Goal: Information Seeking & Learning: Stay updated

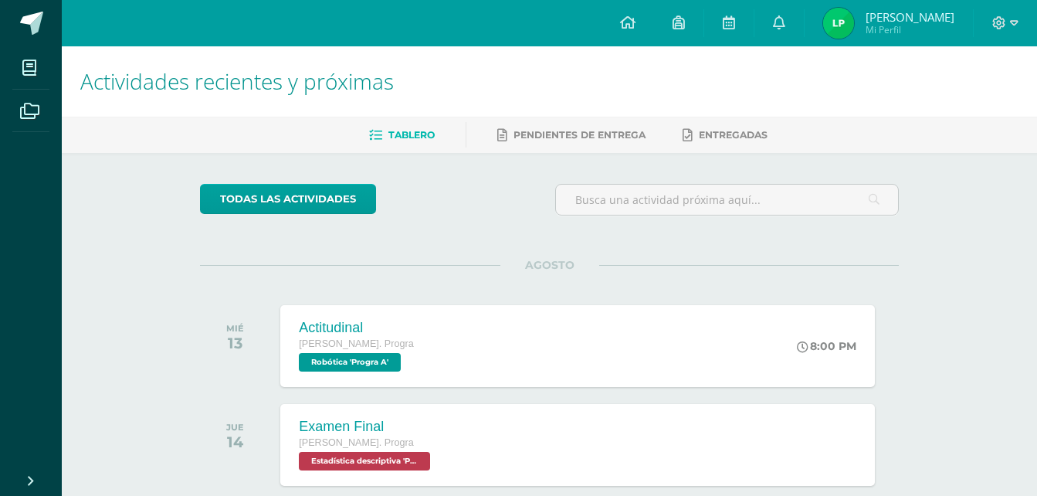
scroll to position [61, 0]
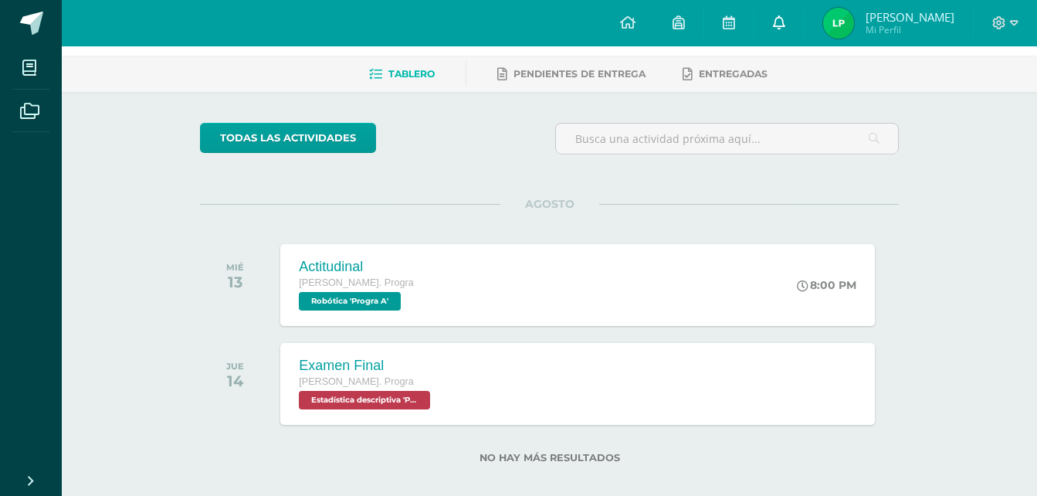
click at [759, 19] on link at bounding box center [779, 23] width 49 height 46
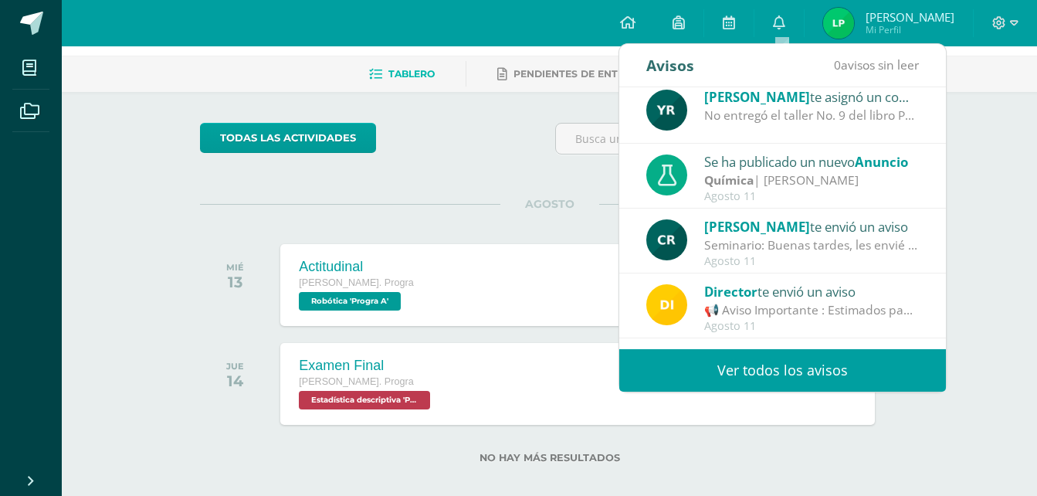
scroll to position [73, 0]
click at [733, 192] on div "Agosto 11" at bounding box center [811, 197] width 215 height 13
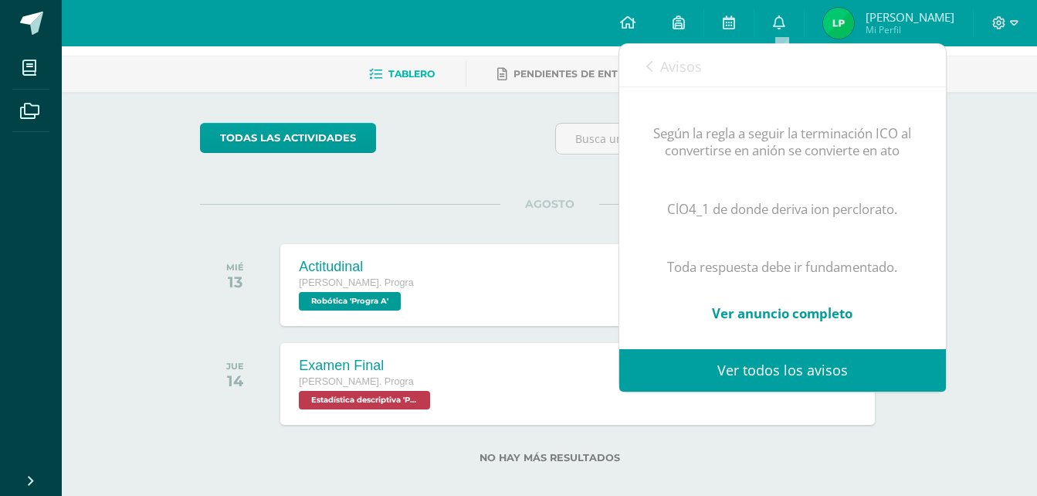
scroll to position [987, 0]
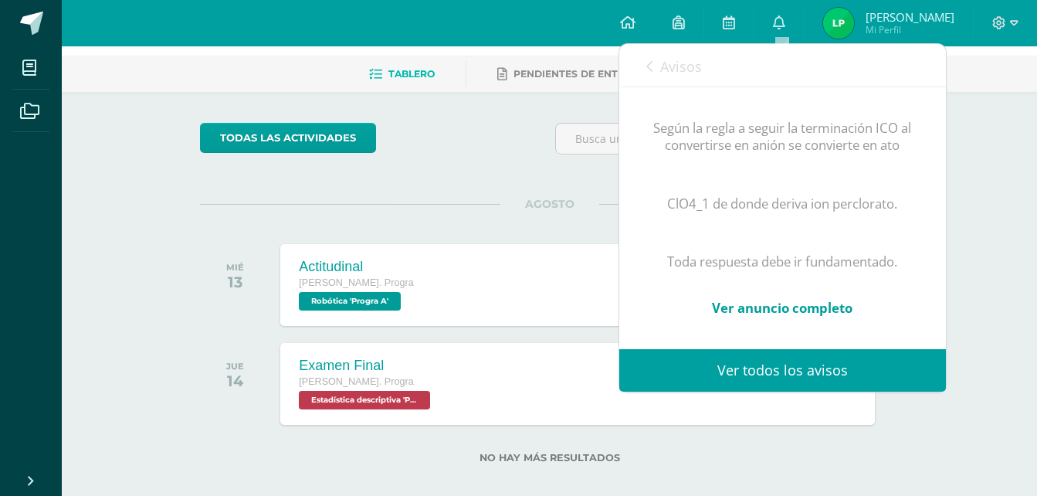
click at [747, 374] on link "Ver todos los avisos" at bounding box center [782, 370] width 327 height 42
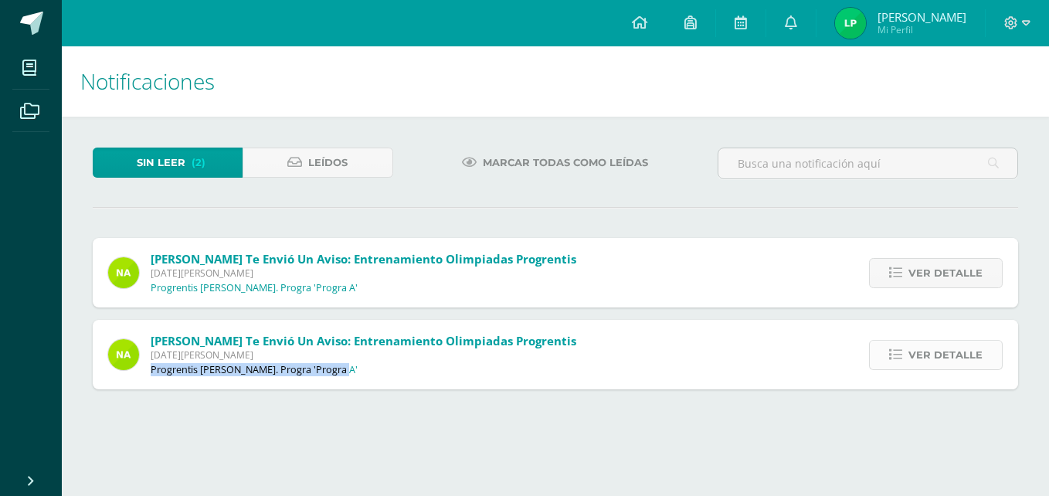
click at [928, 358] on span "Ver detalle" at bounding box center [945, 355] width 74 height 29
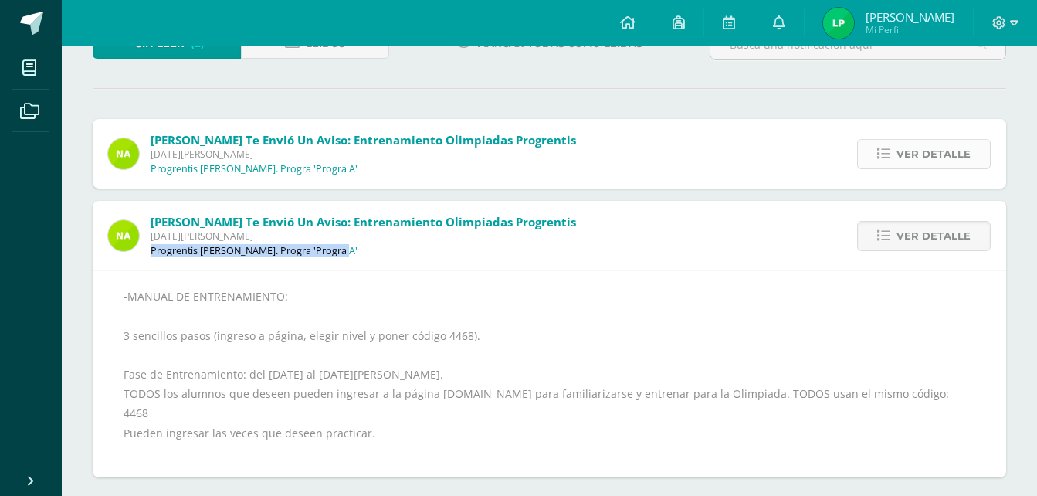
scroll to position [120, 0]
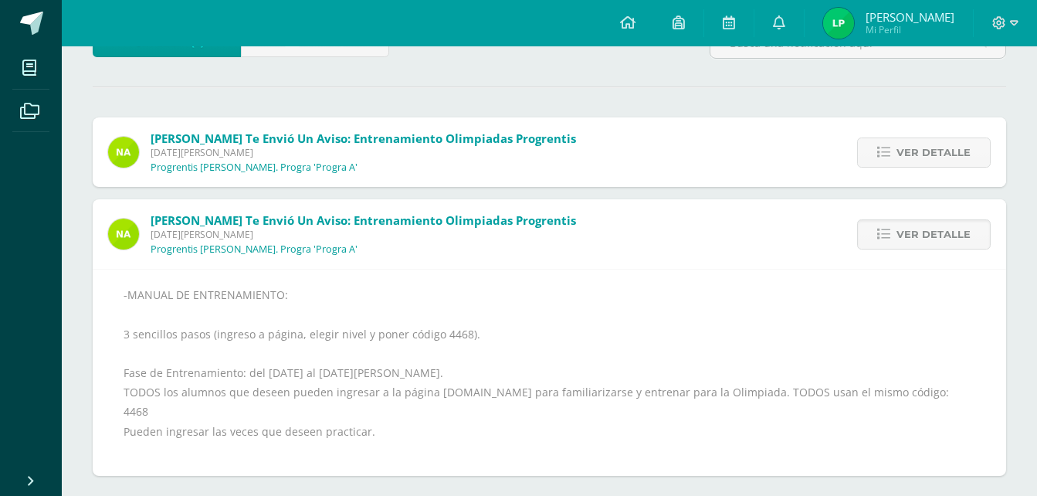
click at [895, 168] on div "Ver detalle" at bounding box center [920, 152] width 172 height 70
click at [894, 159] on link "Ver detalle" at bounding box center [924, 152] width 134 height 30
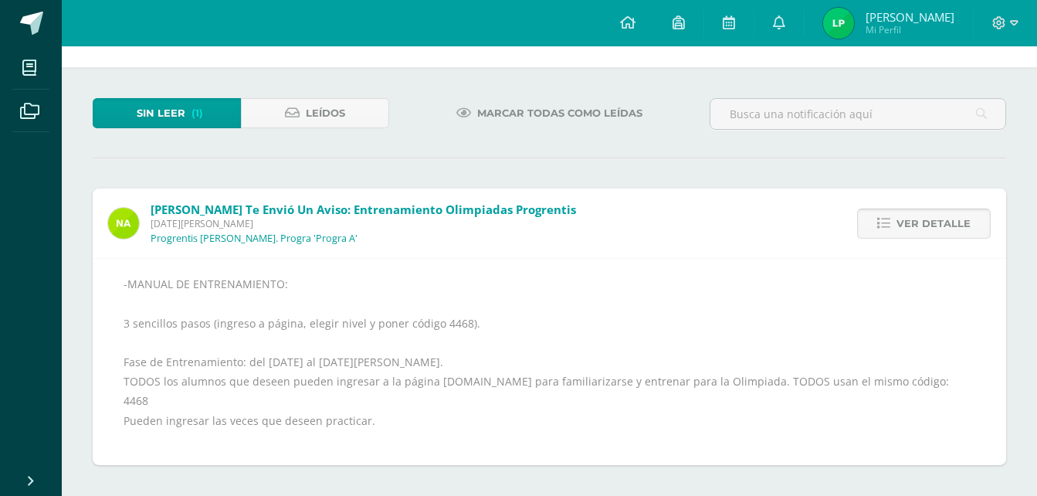
scroll to position [49, 0]
click at [912, 227] on span "Ver detalle" at bounding box center [934, 223] width 74 height 29
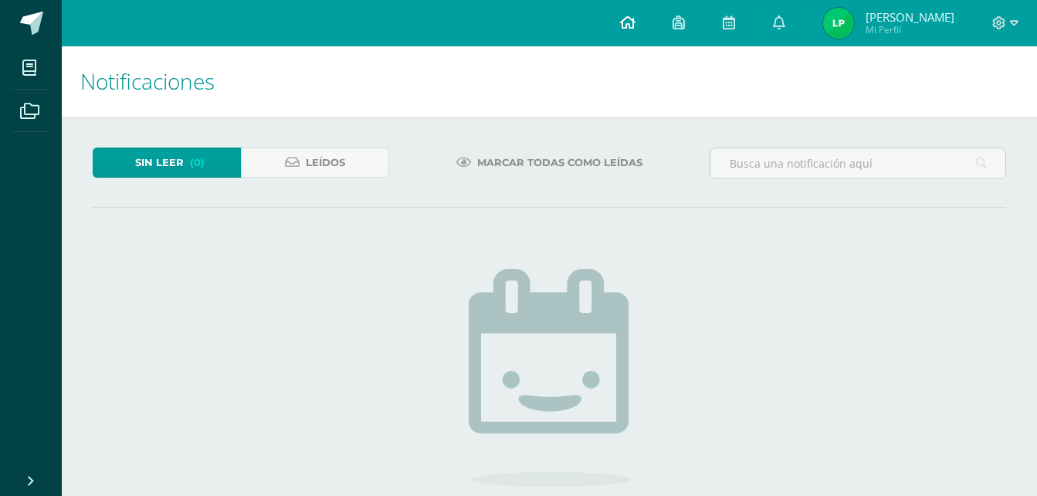
click at [633, 27] on icon at bounding box center [627, 22] width 15 height 14
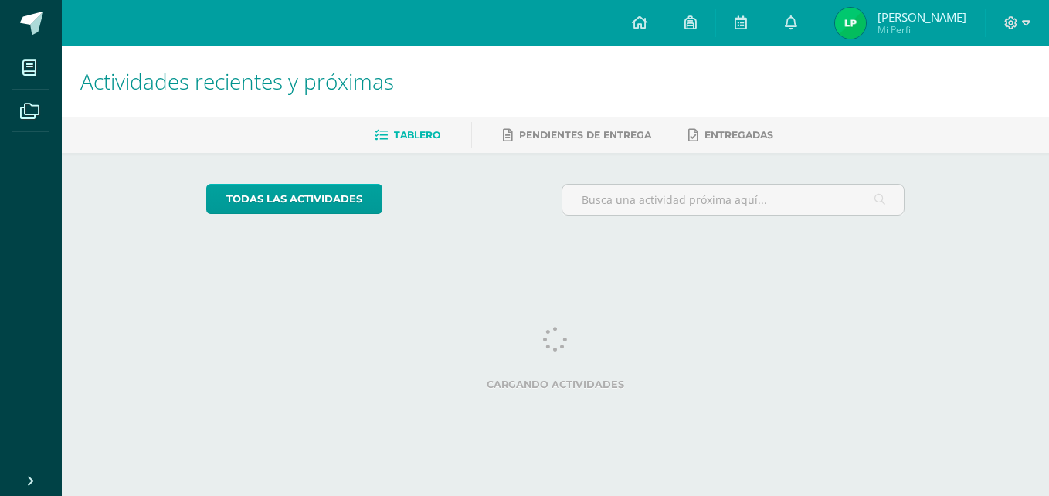
click at [907, 259] on html "Mis cursos Archivos Cerrar panel Administración Quinto Bach. Progra "Progra A" …" at bounding box center [524, 129] width 1049 height 259
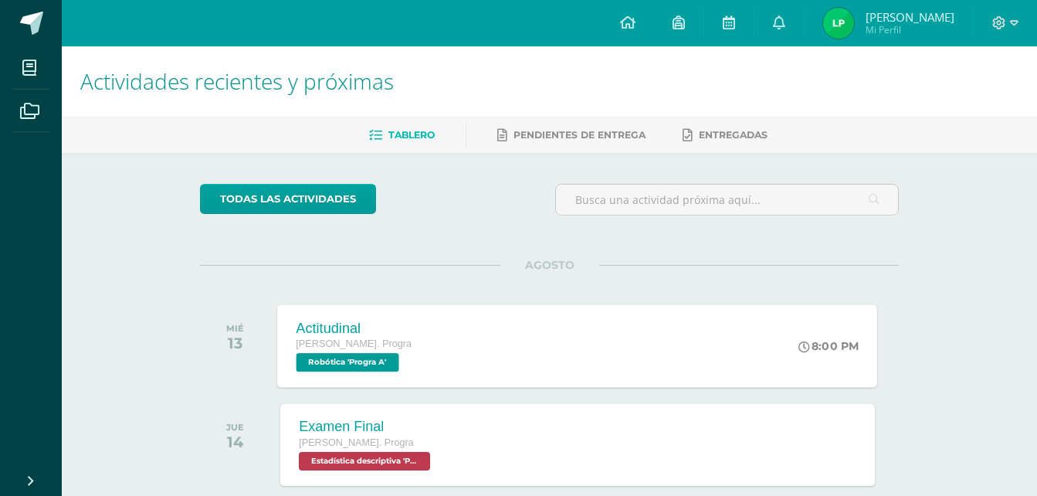
scroll to position [78, 0]
